Goal: Navigation & Orientation: Find specific page/section

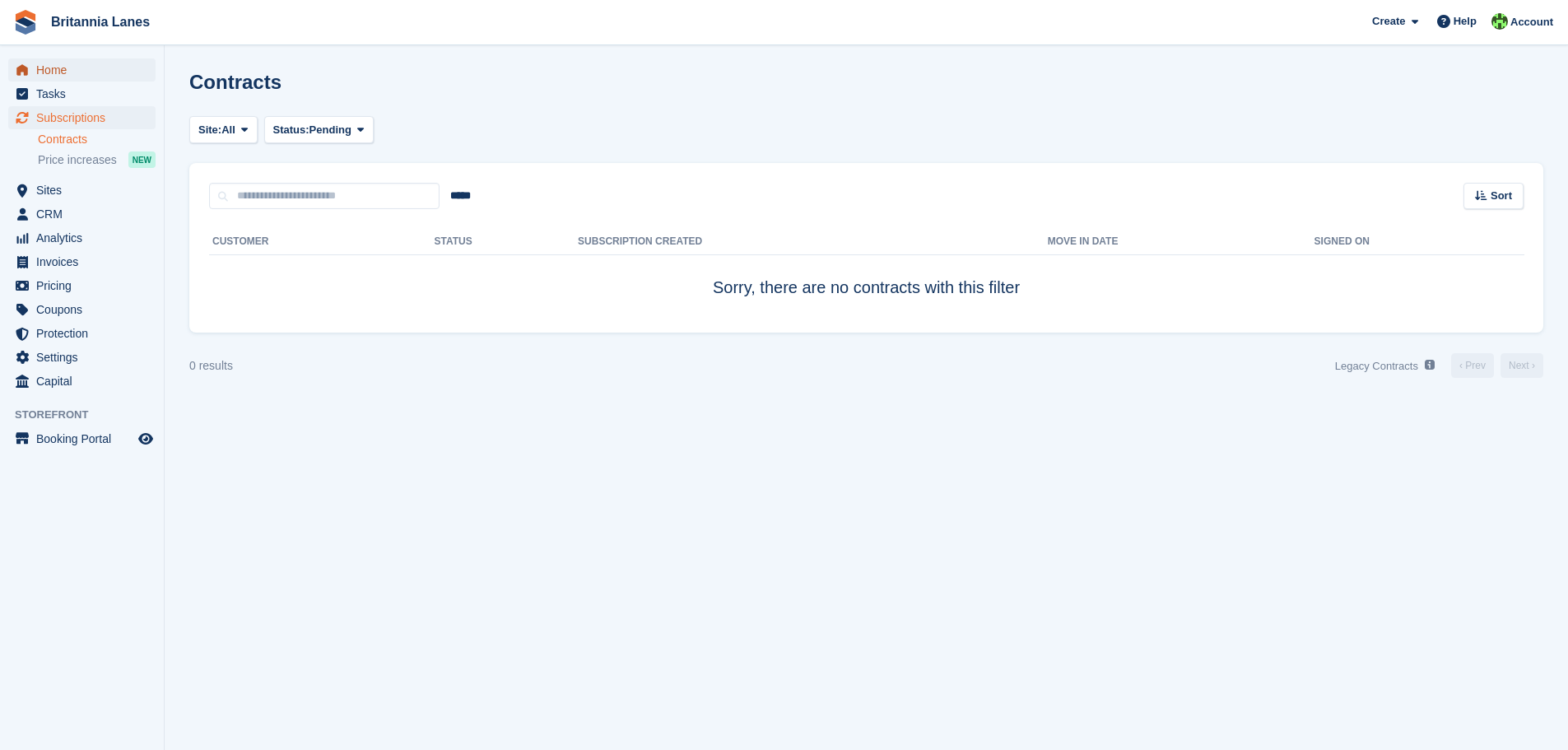
click at [62, 69] on span "Home" at bounding box center [85, 69] width 99 height 23
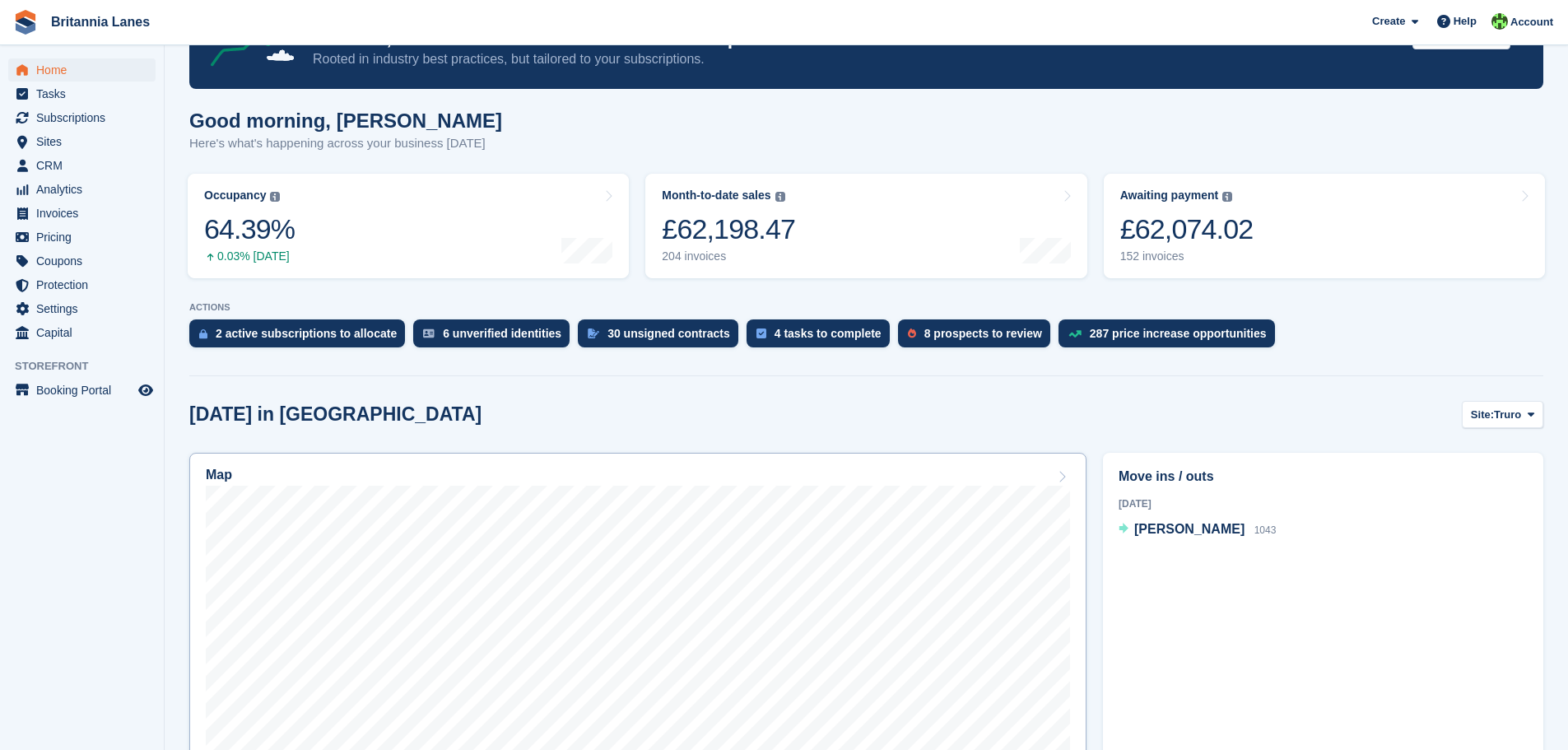
scroll to position [83, 0]
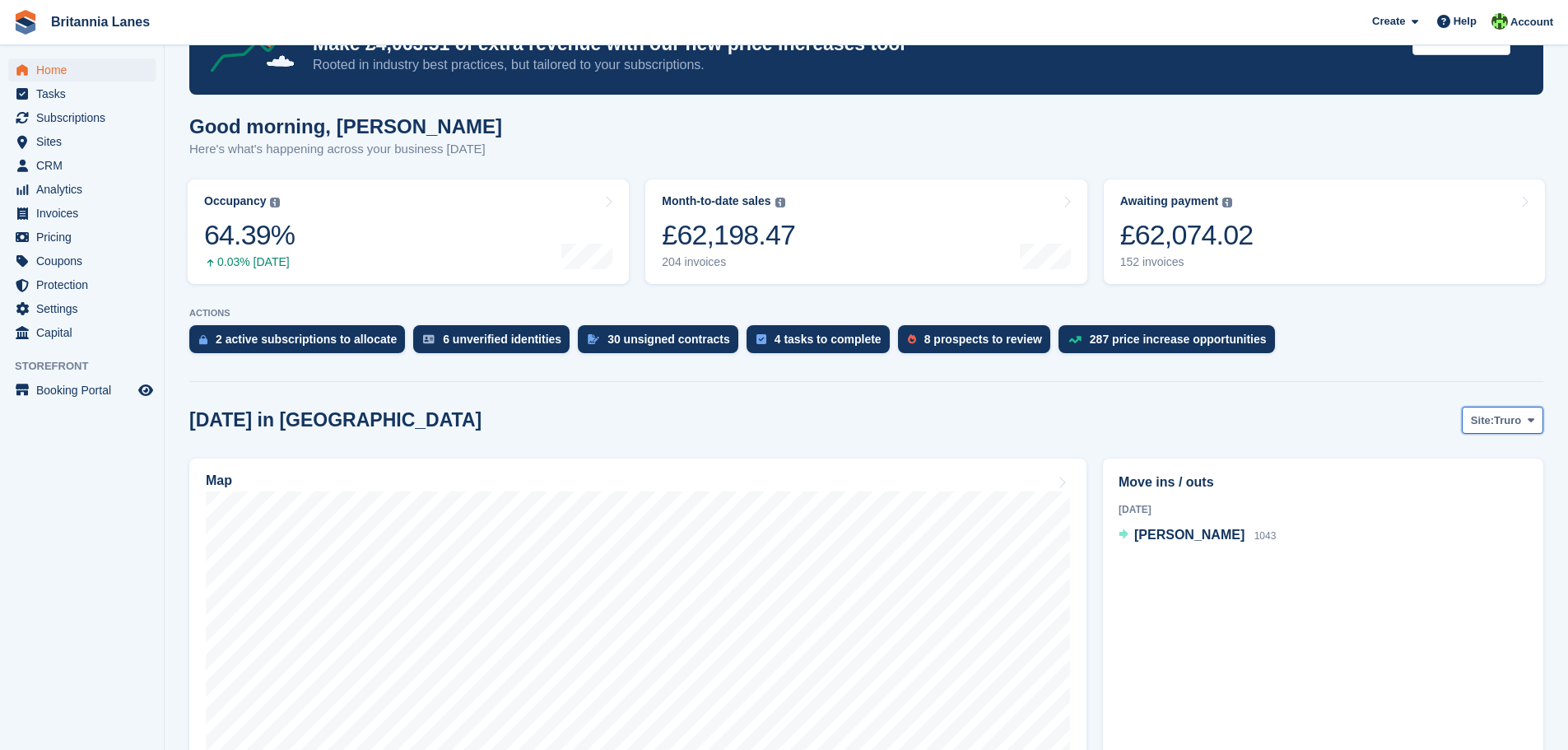
click at [1534, 417] on span at bounding box center [1531, 420] width 14 height 14
click at [56, 137] on span "Sites" at bounding box center [85, 141] width 99 height 23
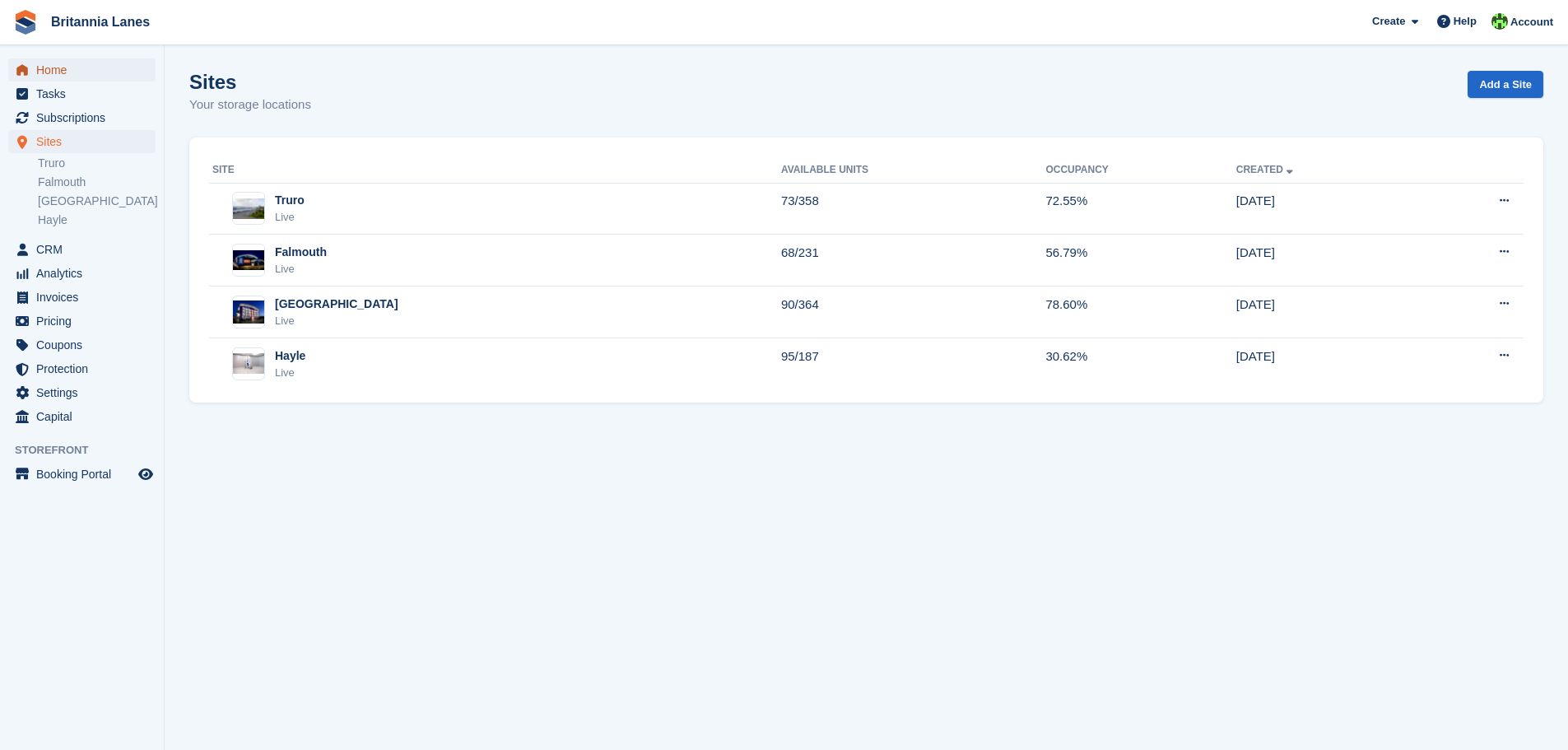
click at [52, 62] on span "Home" at bounding box center [85, 69] width 99 height 23
